Goal: Browse casually

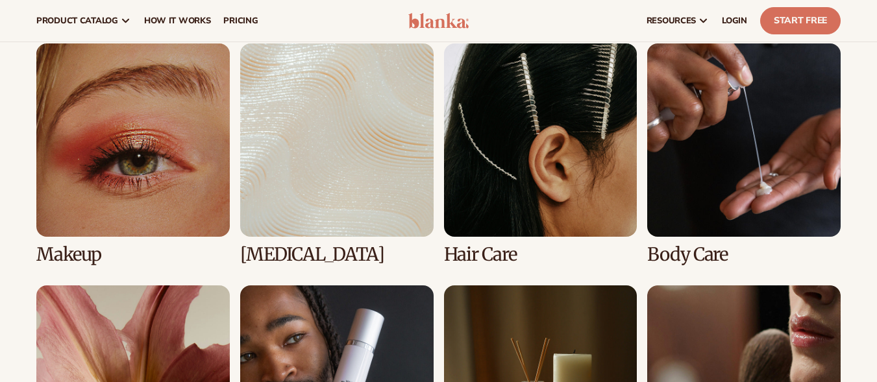
scroll to position [2468, 0]
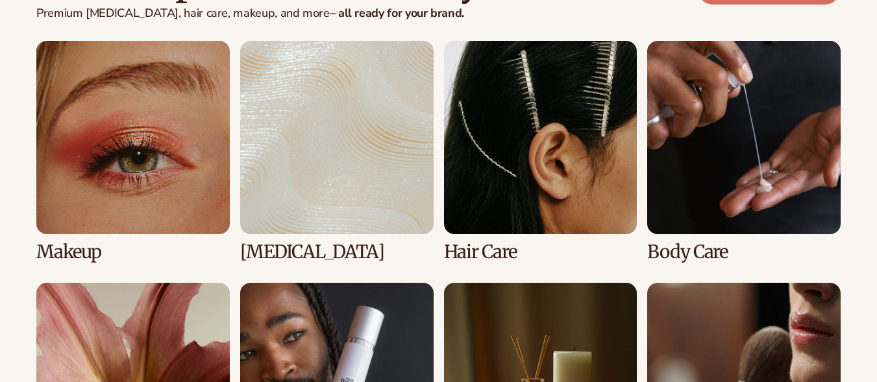
click at [304, 237] on link "2 / 8" at bounding box center [336, 151] width 193 height 221
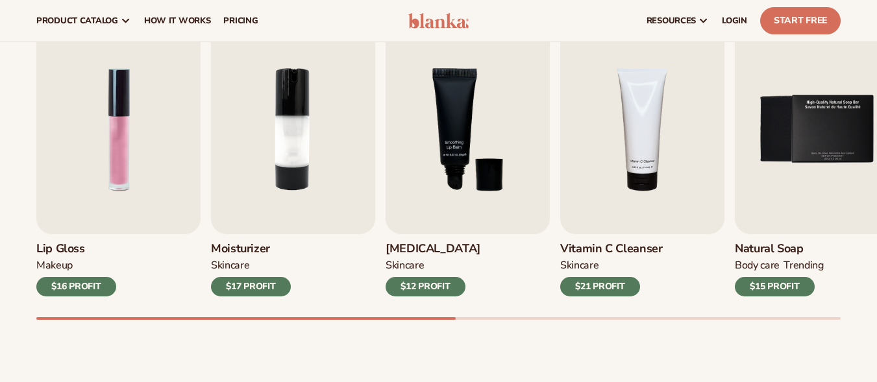
scroll to position [427, 0]
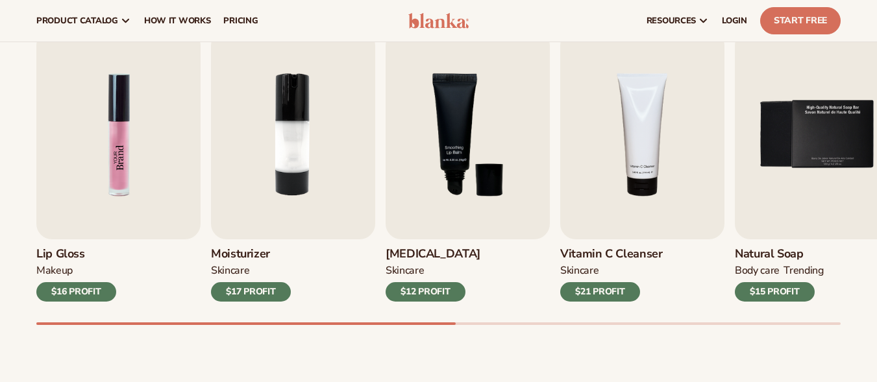
click at [150, 108] on img "1 / 9" at bounding box center [118, 135] width 164 height 210
